Goal: Task Accomplishment & Management: Manage account settings

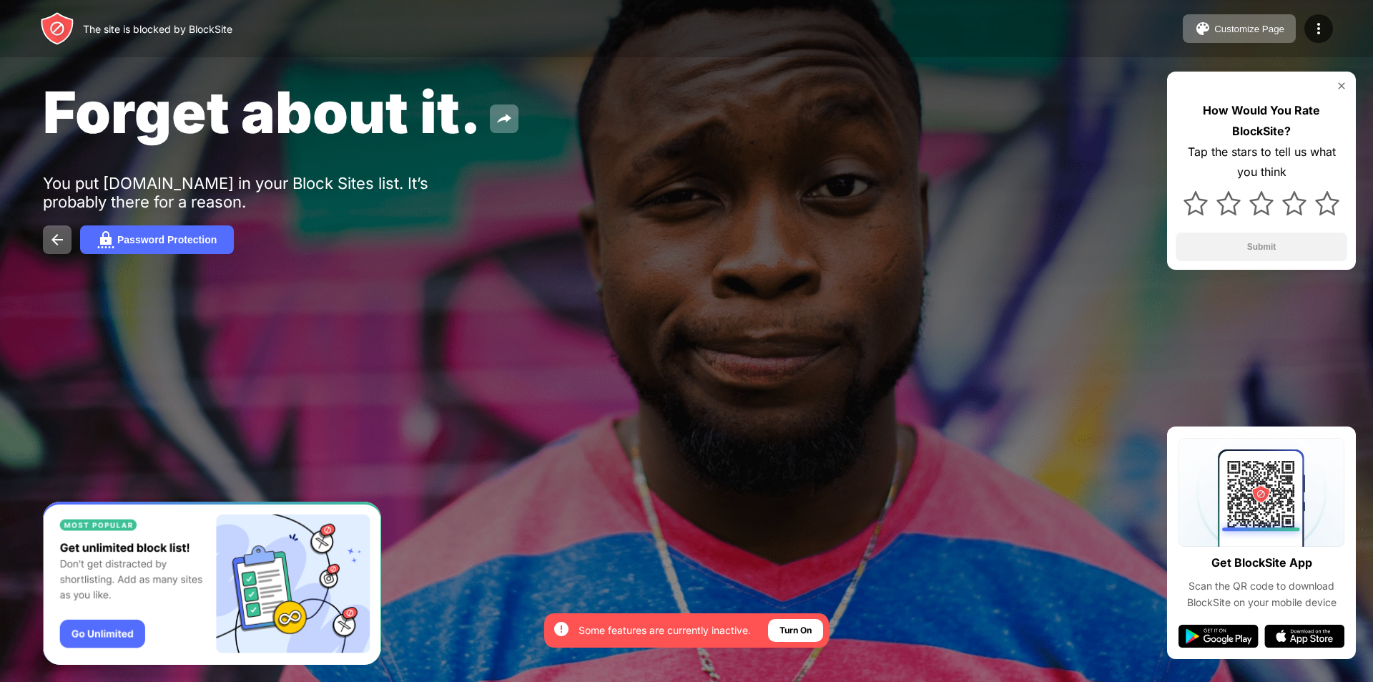
click at [1337, 84] on img at bounding box center [1341, 85] width 11 height 11
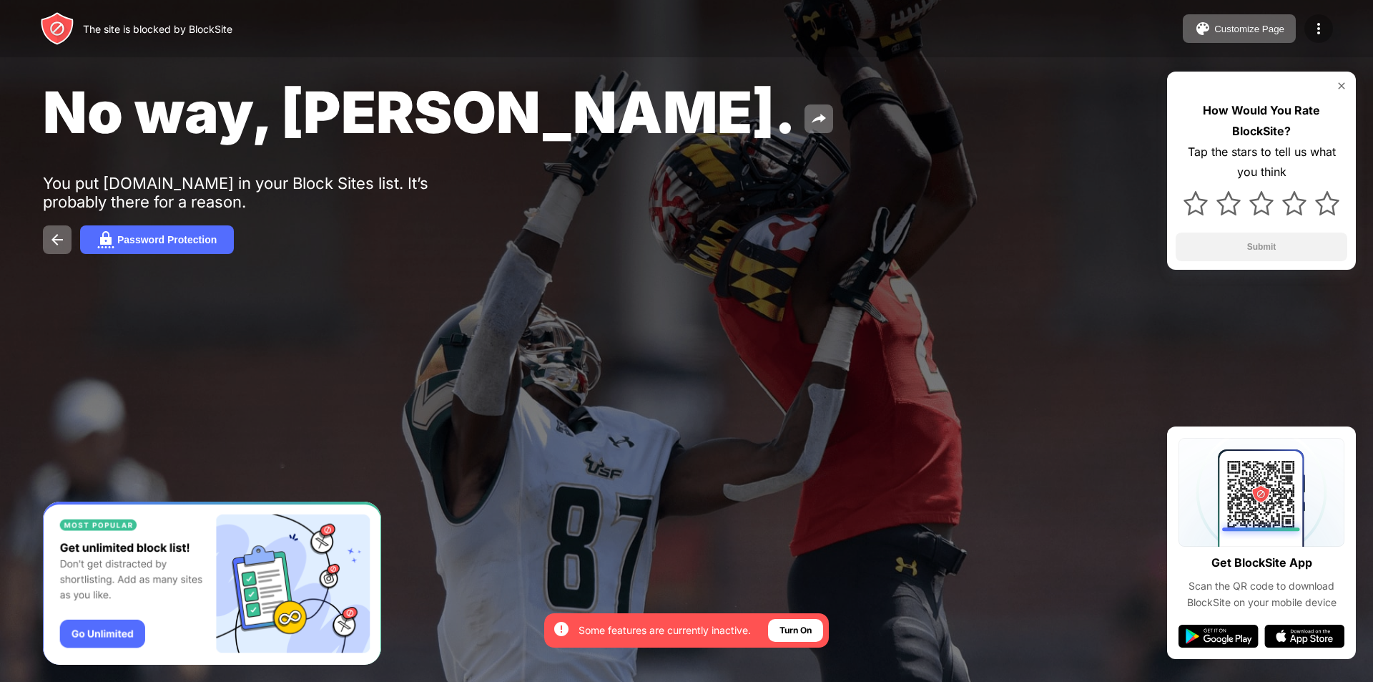
click at [1319, 30] on img at bounding box center [1318, 28] width 17 height 17
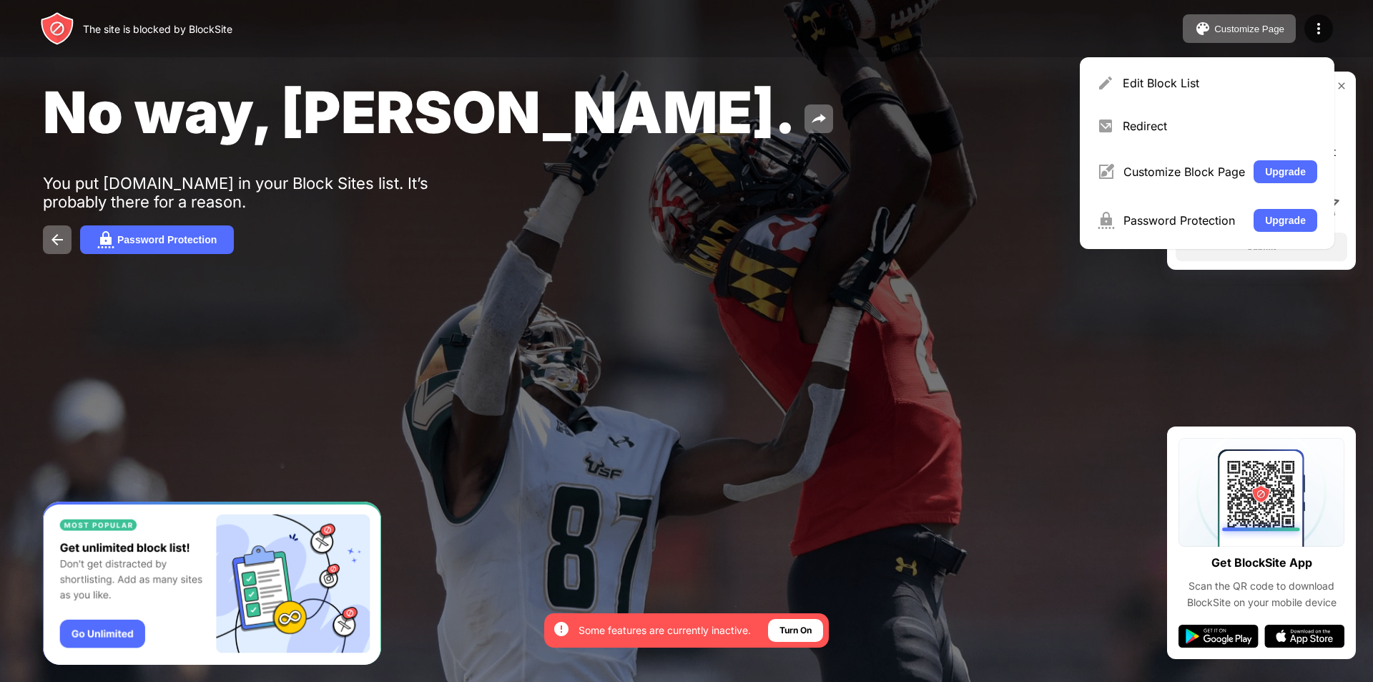
click at [970, 184] on div "No way, Jose. You put yandex.com.tr in your Block Sites list. It’s probably the…" at bounding box center [686, 165] width 1373 height 331
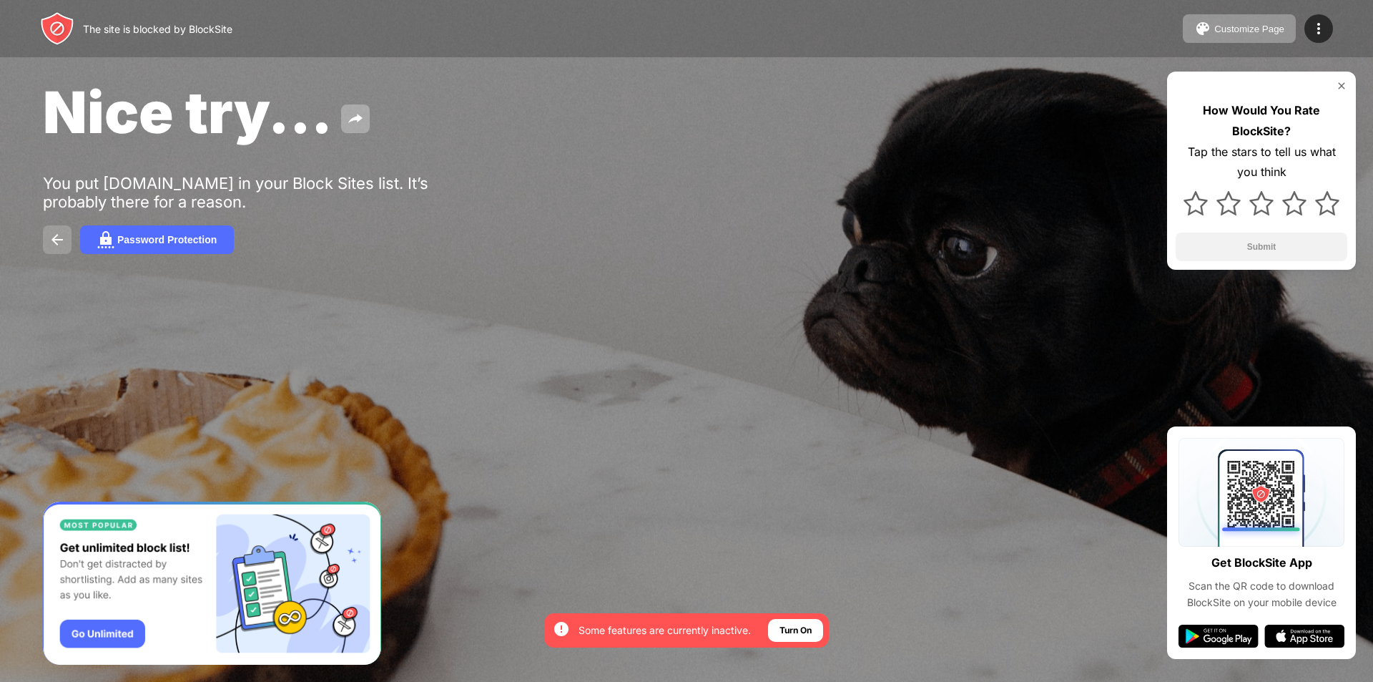
click at [60, 238] on img at bounding box center [57, 239] width 17 height 17
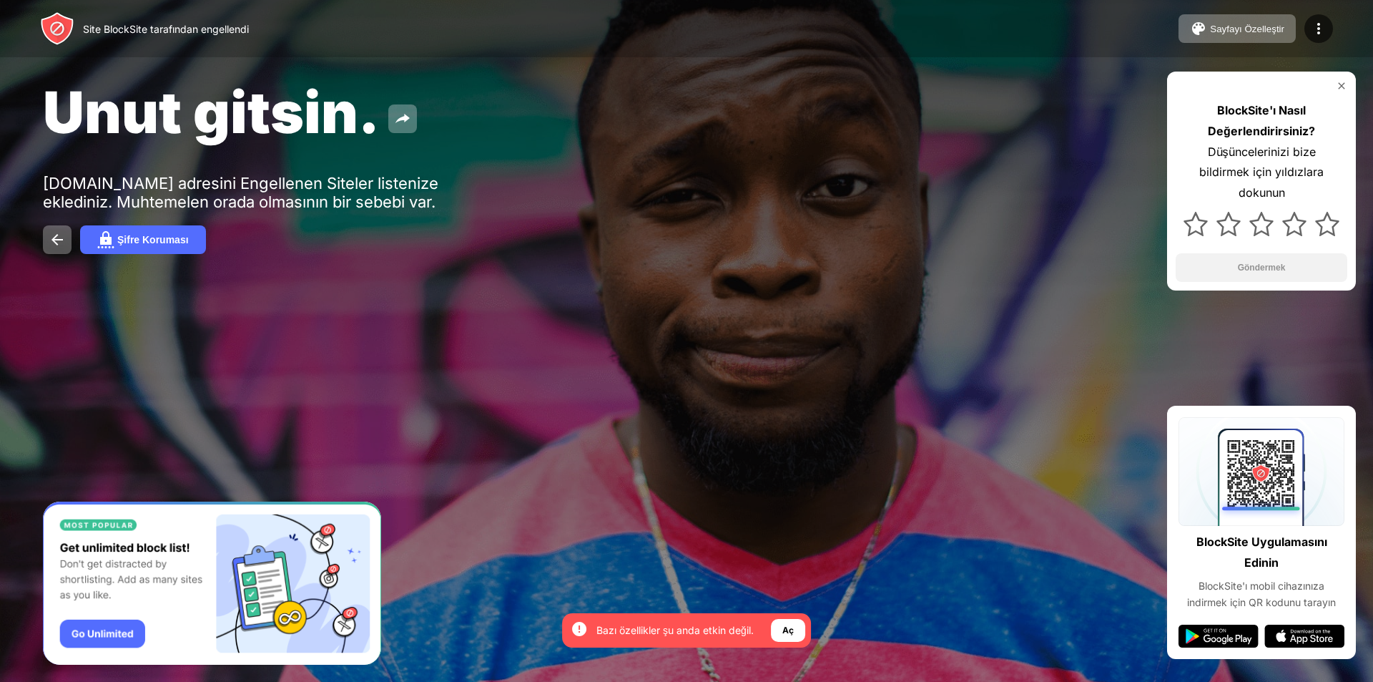
click at [267, 121] on font "Unut gitsin." at bounding box center [211, 111] width 337 height 69
click at [58, 246] on img at bounding box center [57, 239] width 17 height 17
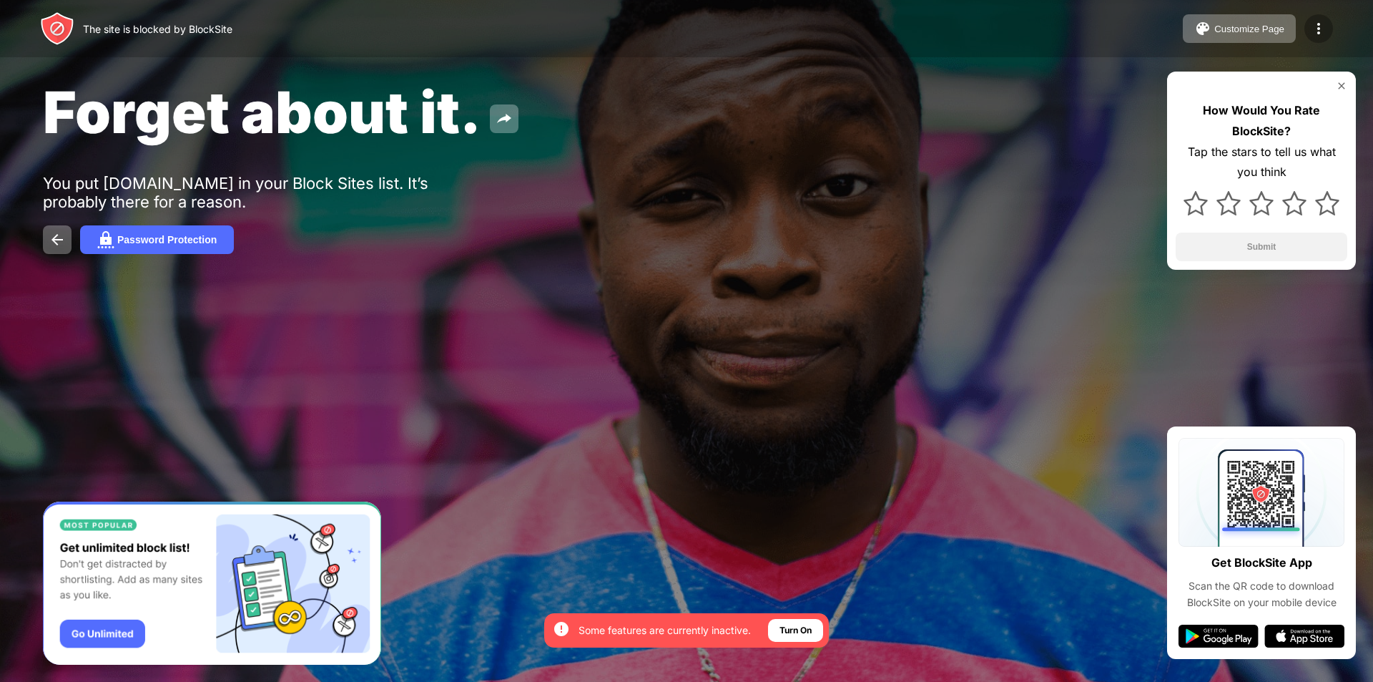
click at [1317, 30] on img at bounding box center [1318, 28] width 17 height 17
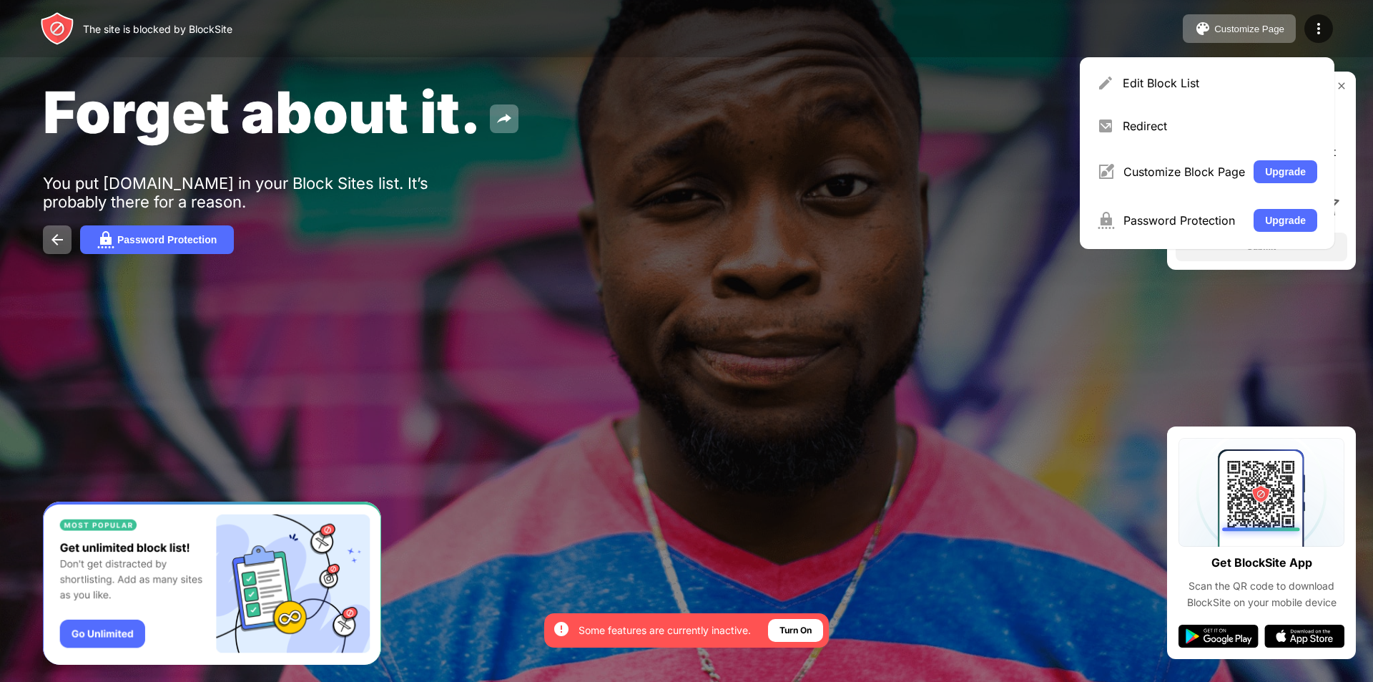
click at [909, 222] on div "Forget about it. You put yandex.com.tr in your Block Sites list. It’s probably …" at bounding box center [686, 165] width 1373 height 331
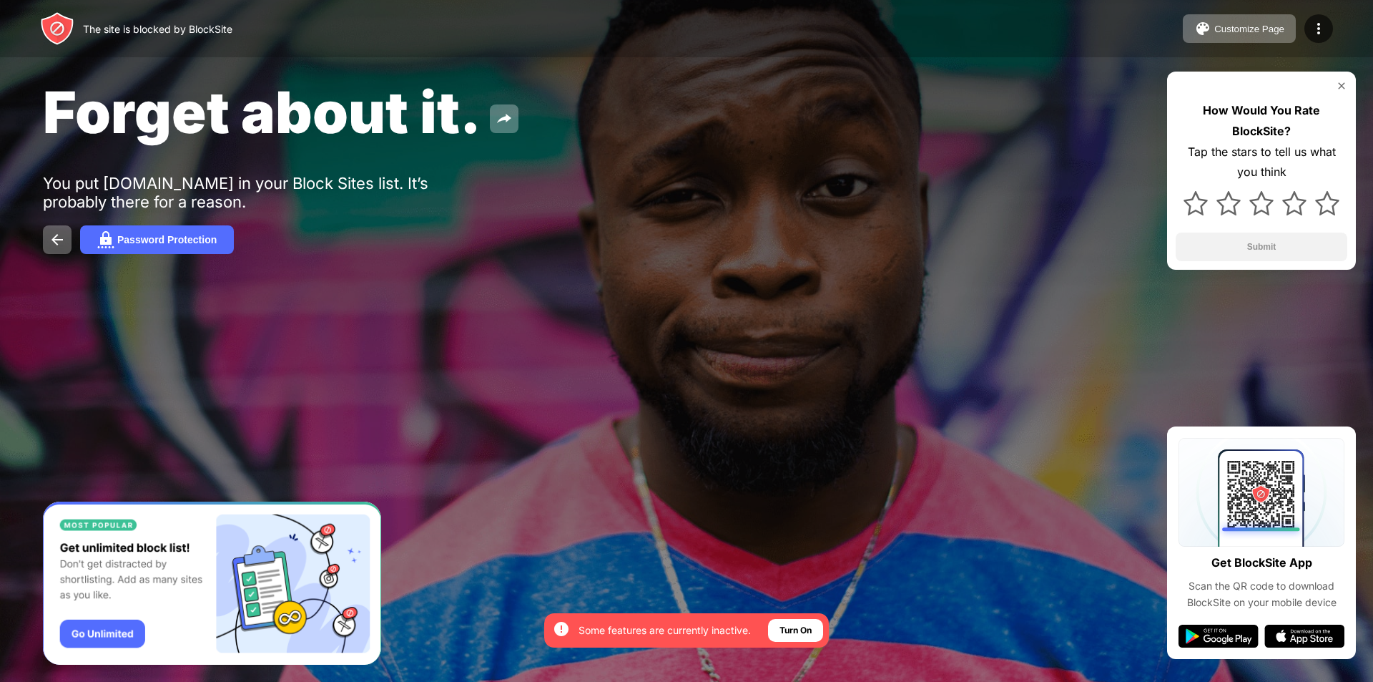
click at [431, 308] on div "Forget about it. You put yandex.com.tr in your Block Sites list. It’s probably …" at bounding box center [686, 165] width 1373 height 331
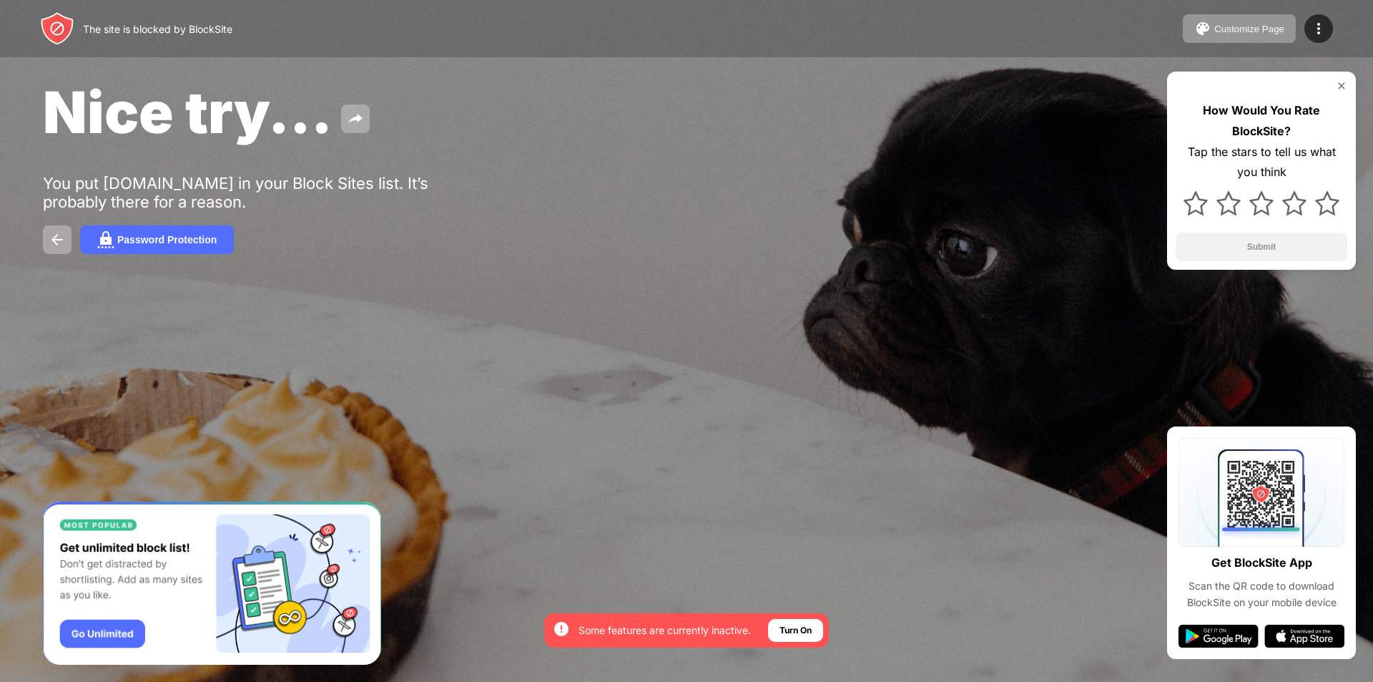
drag, startPoint x: 457, startPoint y: 260, endPoint x: 348, endPoint y: 270, distance: 109.1
drag, startPoint x: 348, startPoint y: 270, endPoint x: 736, endPoint y: 365, distance: 399.1
click at [736, 365] on div at bounding box center [686, 341] width 1373 height 682
